Goal: Information Seeking & Learning: Learn about a topic

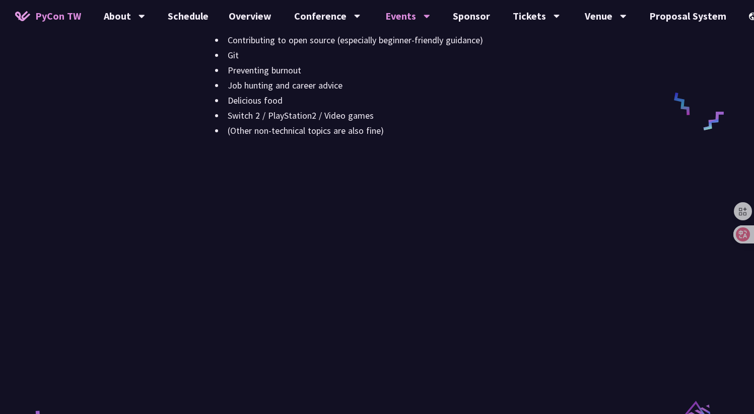
scroll to position [1474, 0]
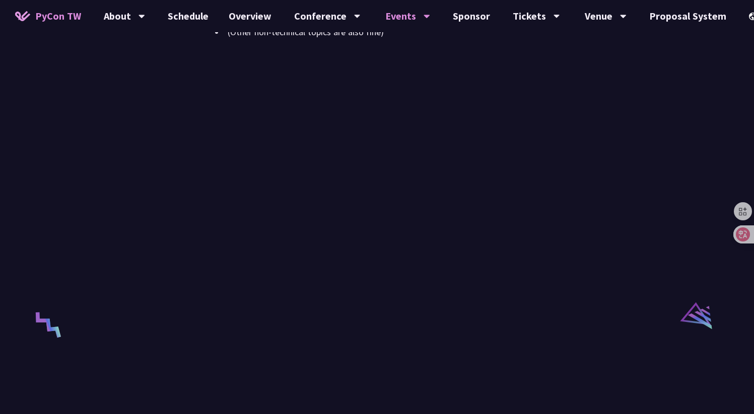
click at [197, 18] on link "Schedule" at bounding box center [188, 16] width 61 height 32
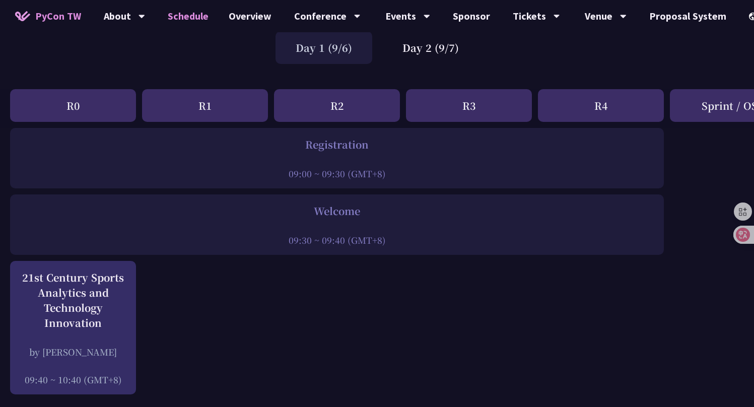
scroll to position [86, 0]
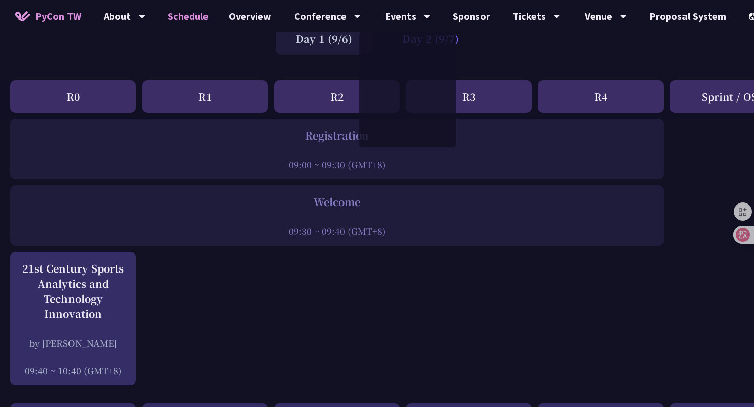
click at [464, 42] on div "Day 2 (9/7)" at bounding box center [430, 38] width 97 height 33
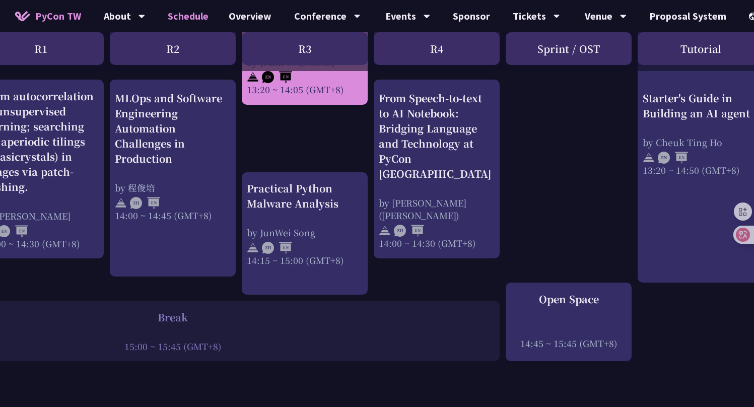
scroll to position [1013, 164]
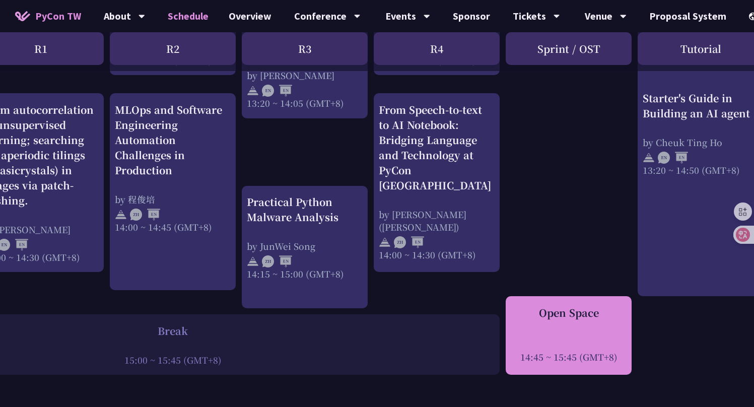
click at [581, 360] on div "14:45 ~ 15:45 (GMT+8)" at bounding box center [569, 356] width 116 height 13
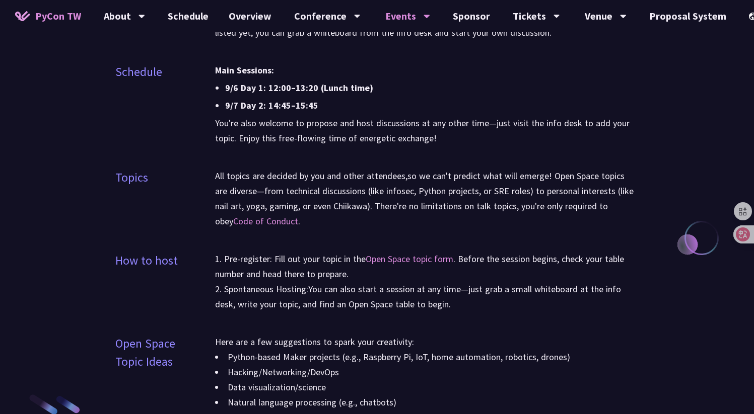
scroll to position [889, 0]
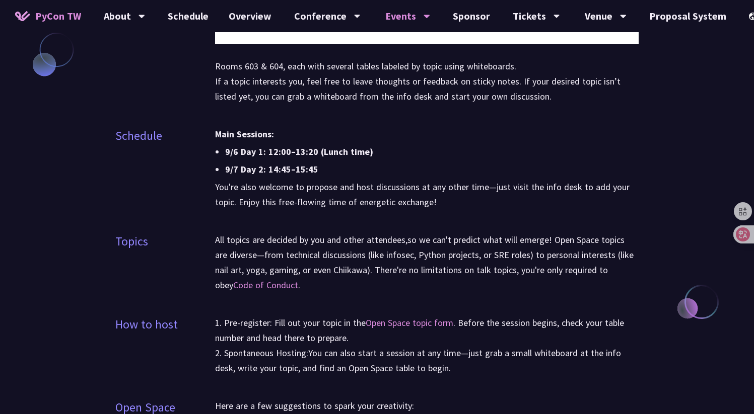
drag, startPoint x: 331, startPoint y: 166, endPoint x: 268, endPoint y: 169, distance: 63.5
click at [268, 169] on li "9/7 Day 2: 14:45–15:45" at bounding box center [432, 169] width 414 height 15
copy li "14:45–15:45"
click at [551, 201] on p "You're also welcome to propose and host discussions at any other time—just visi…" at bounding box center [427, 195] width 424 height 30
